Goal: Find specific page/section: Find specific page/section

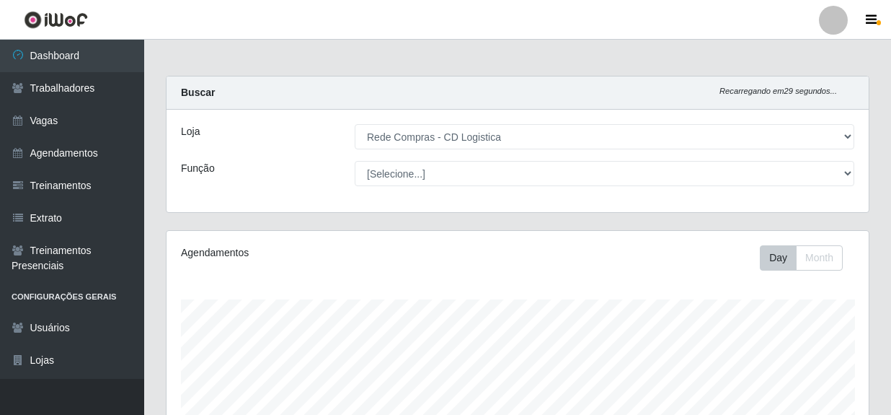
select select "429"
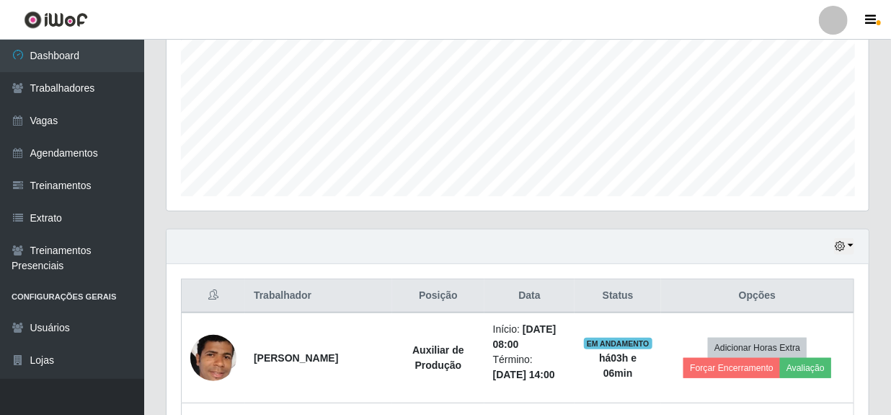
scroll to position [285, 0]
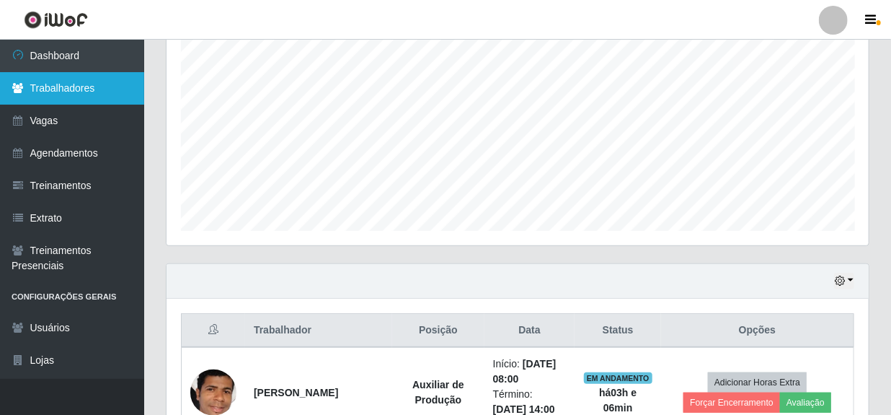
click at [57, 92] on link "Trabalhadores" at bounding box center [72, 88] width 144 height 32
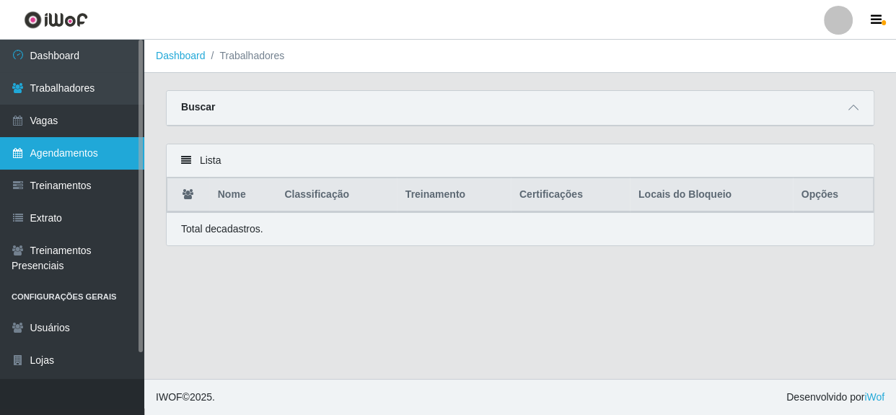
click at [62, 155] on link "Agendamentos" at bounding box center [72, 153] width 144 height 32
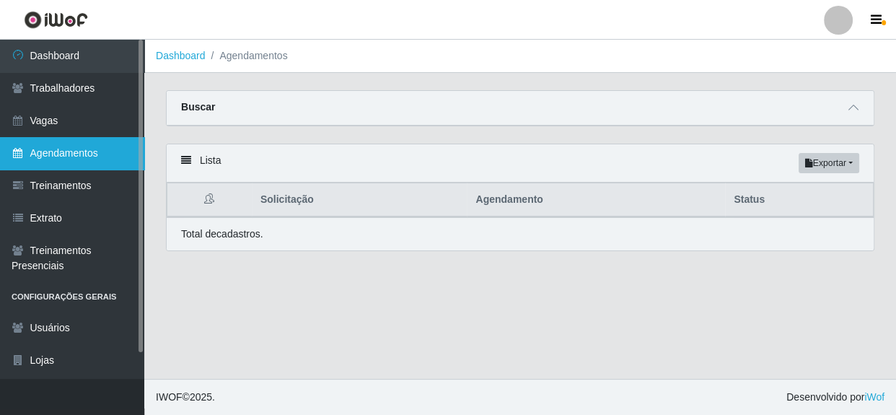
click at [86, 147] on link "Agendamentos" at bounding box center [72, 153] width 144 height 32
